Goal: Browse casually: Explore the website without a specific task or goal

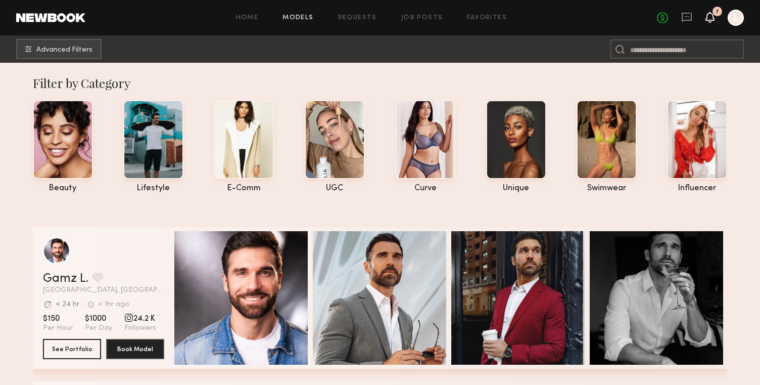
click at [712, 20] on icon at bounding box center [710, 16] width 8 height 7
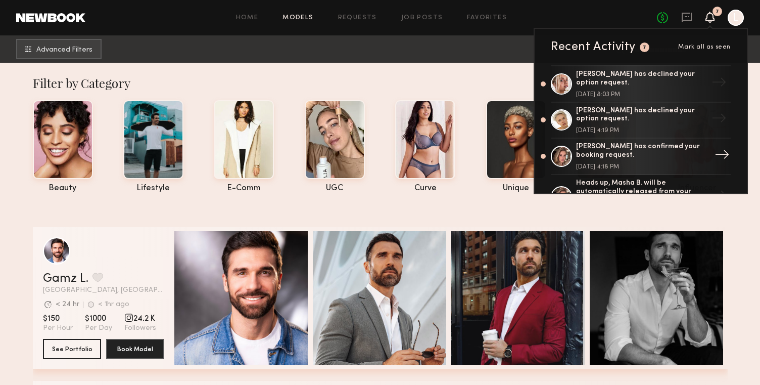
click at [567, 156] on div at bounding box center [561, 156] width 21 height 21
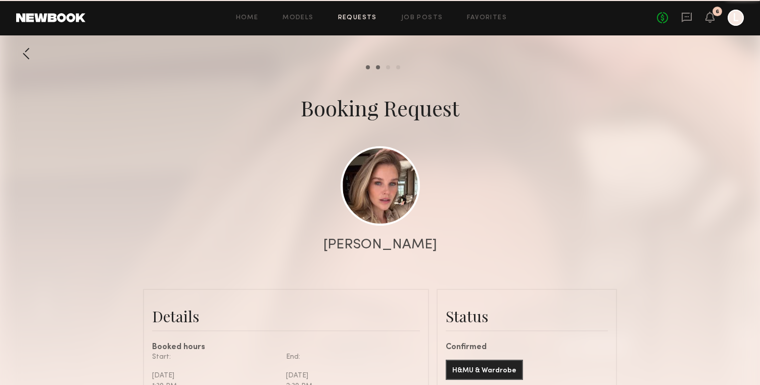
scroll to position [830, 0]
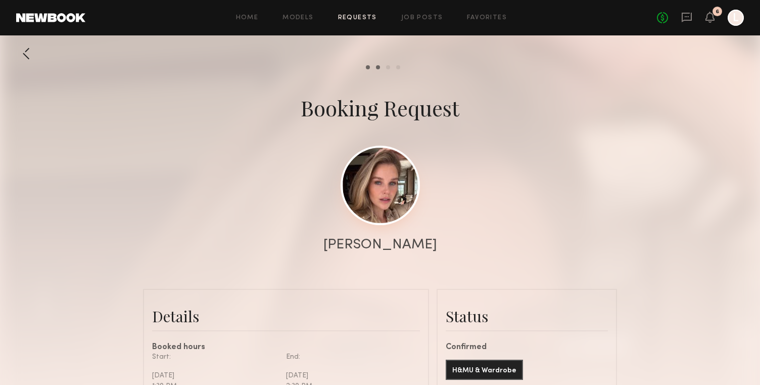
click at [372, 200] on link at bounding box center [380, 185] width 79 height 79
click at [253, 20] on link "Home" at bounding box center [247, 18] width 23 height 7
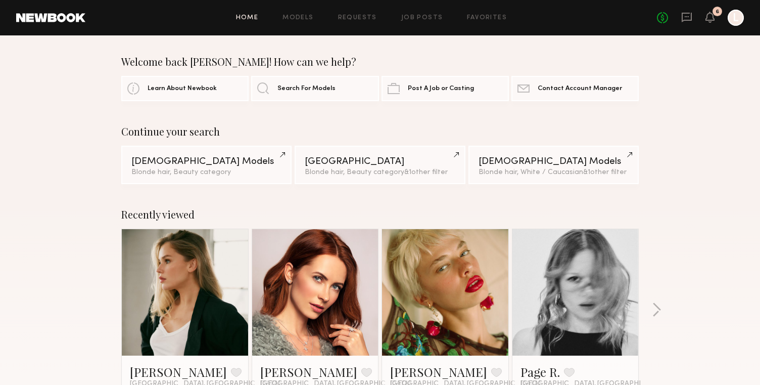
click at [714, 12] on div "6" at bounding box center [718, 12] width 10 height 10
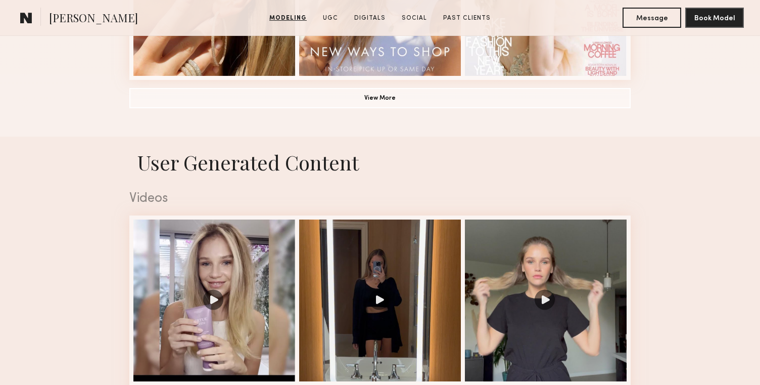
scroll to position [890, 0]
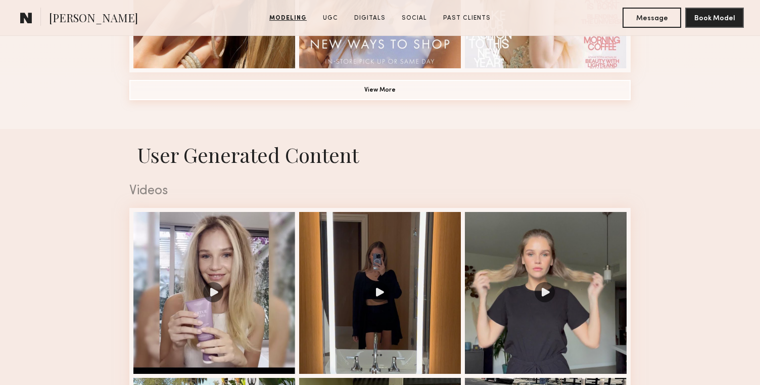
click at [502, 95] on button "View More" at bounding box center [379, 90] width 501 height 20
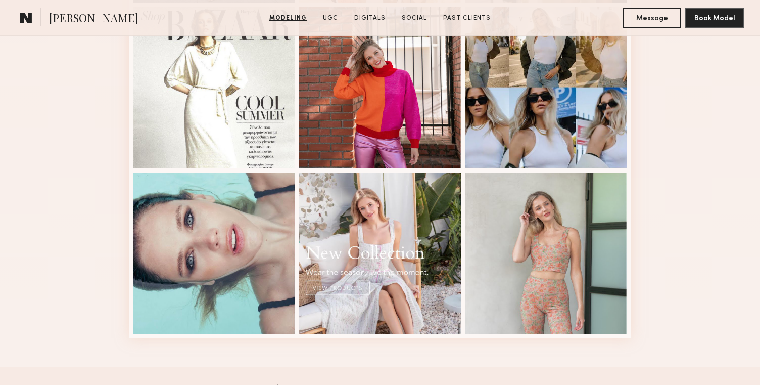
scroll to position [1314, 0]
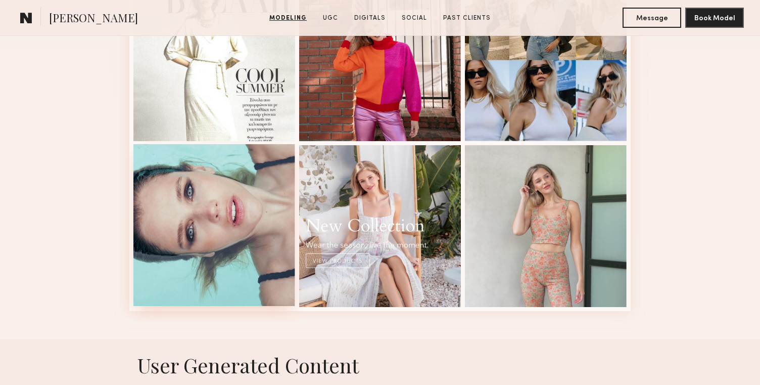
click at [198, 207] on div at bounding box center [214, 225] width 162 height 162
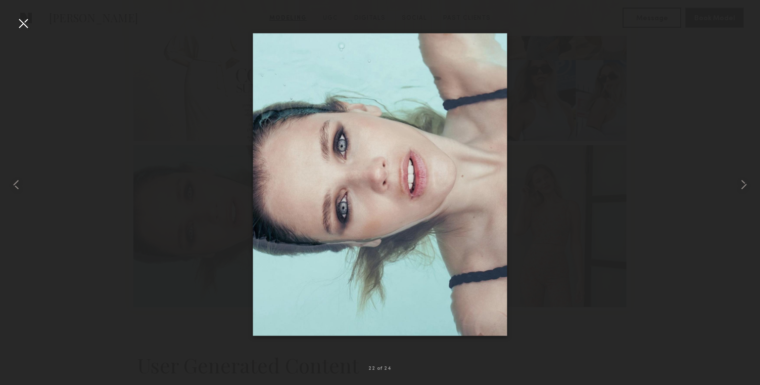
click at [223, 156] on div at bounding box center [380, 184] width 760 height 336
click at [24, 23] on div at bounding box center [23, 23] width 16 height 16
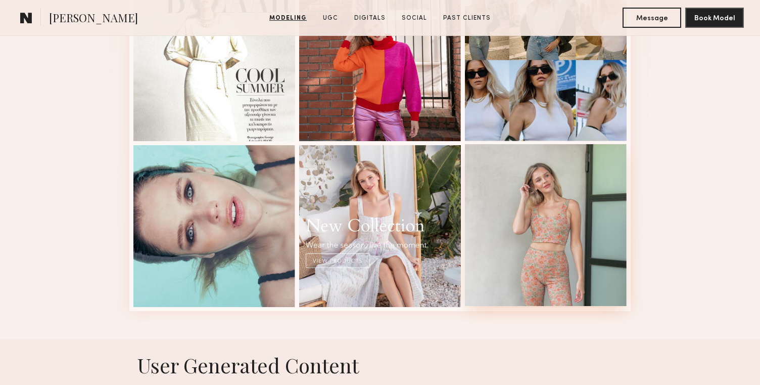
click at [538, 235] on div at bounding box center [546, 225] width 162 height 162
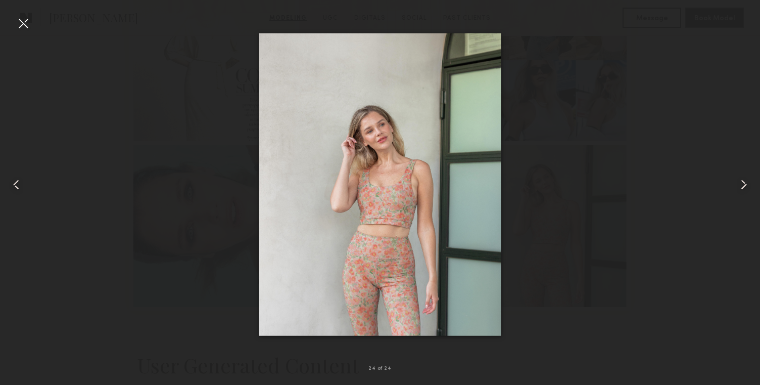
click at [740, 184] on common-icon at bounding box center [744, 184] width 16 height 16
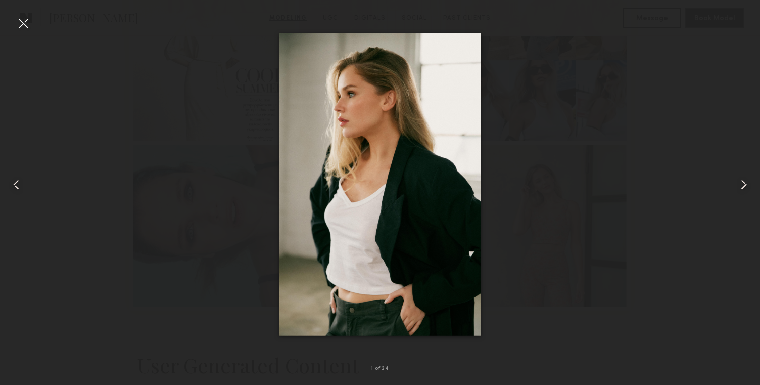
click at [740, 184] on common-icon at bounding box center [744, 184] width 16 height 16
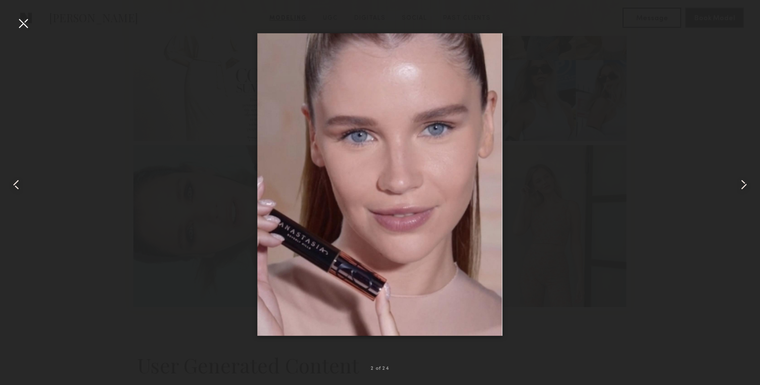
click at [740, 184] on common-icon at bounding box center [744, 184] width 16 height 16
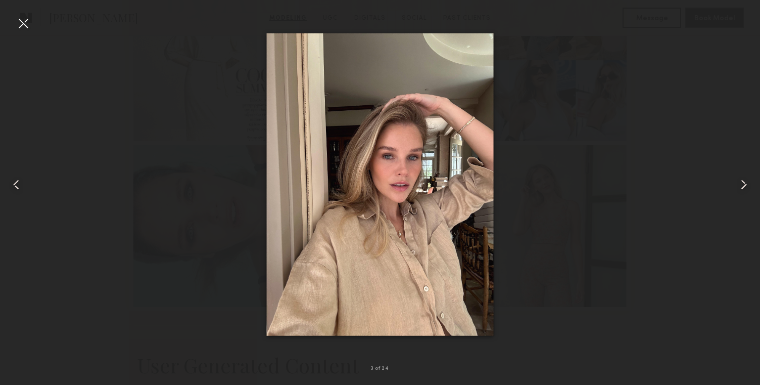
click at [740, 184] on common-icon at bounding box center [744, 184] width 16 height 16
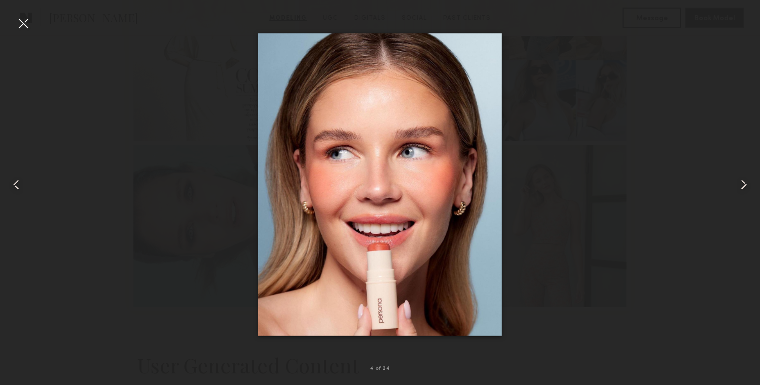
click at [740, 184] on common-icon at bounding box center [744, 184] width 16 height 16
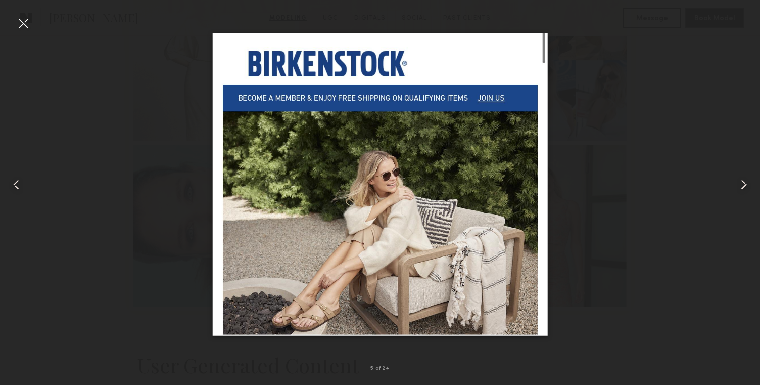
click at [740, 184] on common-icon at bounding box center [744, 184] width 16 height 16
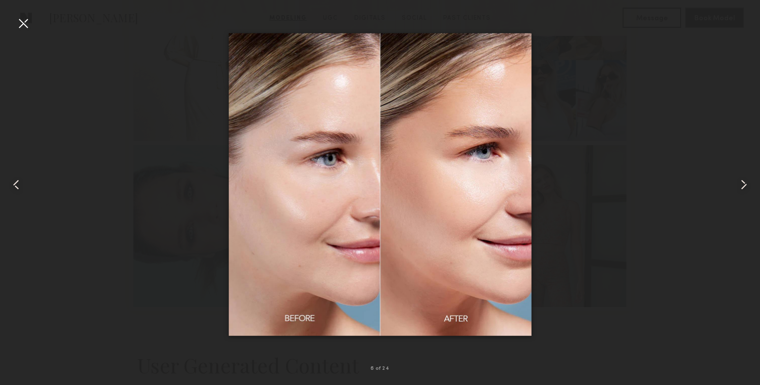
click at [740, 184] on common-icon at bounding box center [744, 184] width 16 height 16
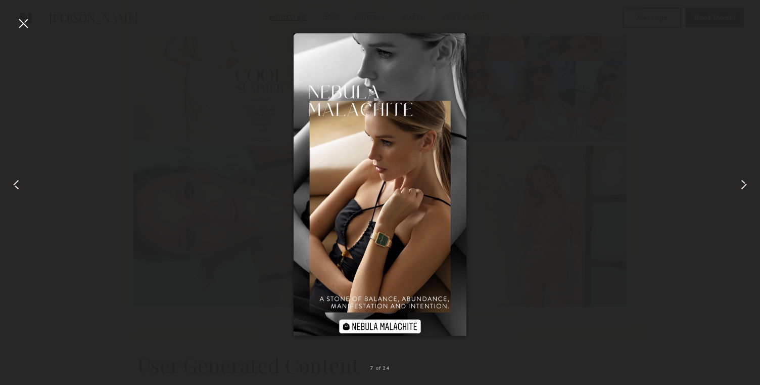
click at [740, 184] on common-icon at bounding box center [744, 184] width 16 height 16
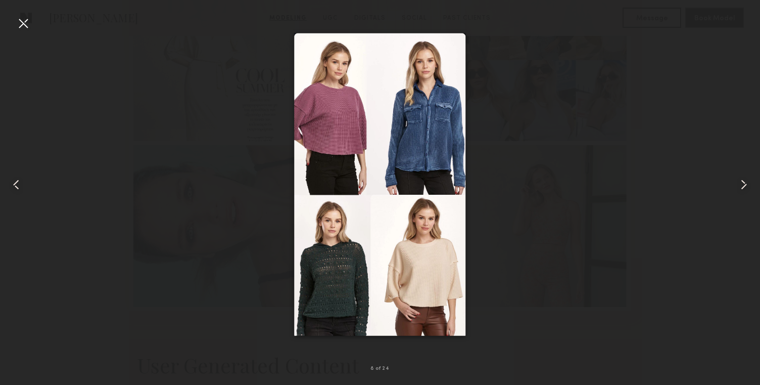
click at [740, 184] on common-icon at bounding box center [744, 184] width 16 height 16
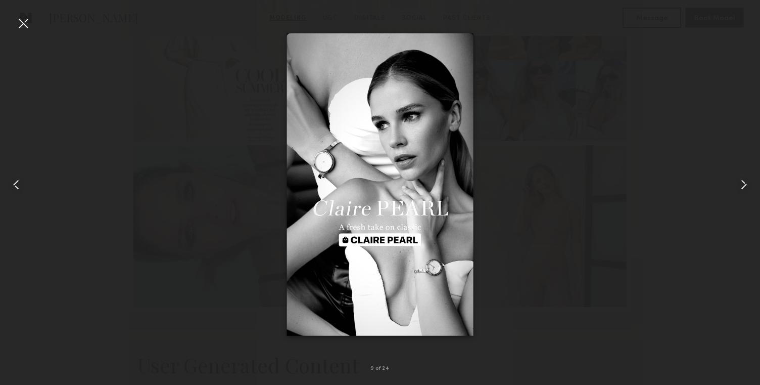
click at [740, 184] on common-icon at bounding box center [744, 184] width 16 height 16
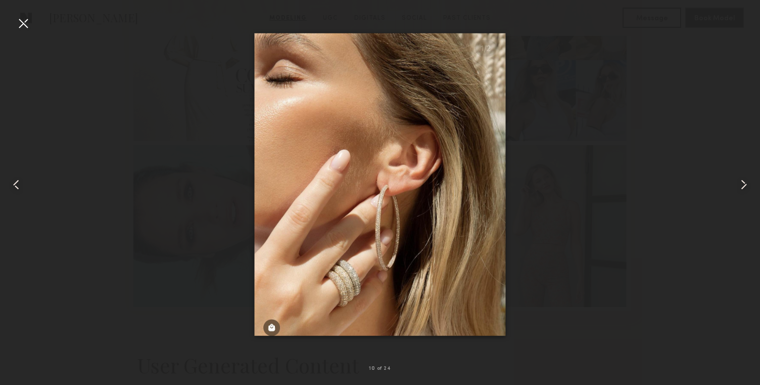
click at [740, 184] on common-icon at bounding box center [744, 184] width 16 height 16
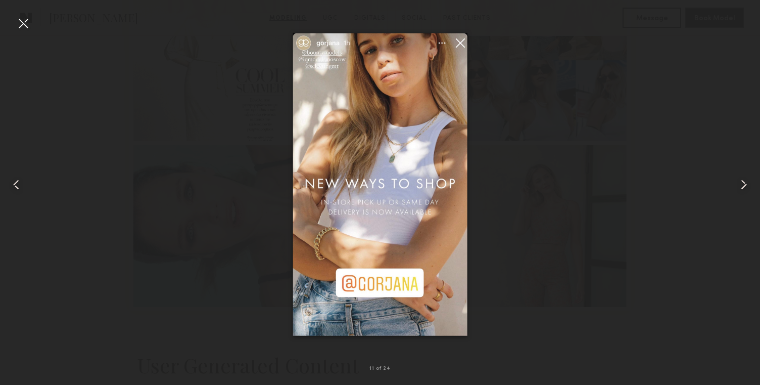
click at [26, 187] on div at bounding box center [15, 184] width 30 height 336
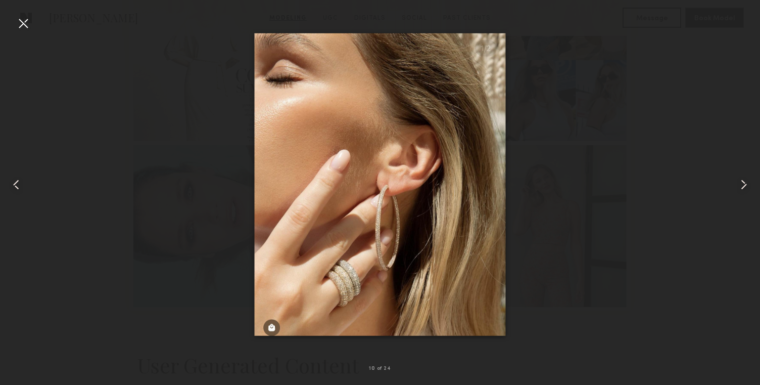
click at [26, 187] on div at bounding box center [15, 184] width 30 height 336
